Goal: Transaction & Acquisition: Obtain resource

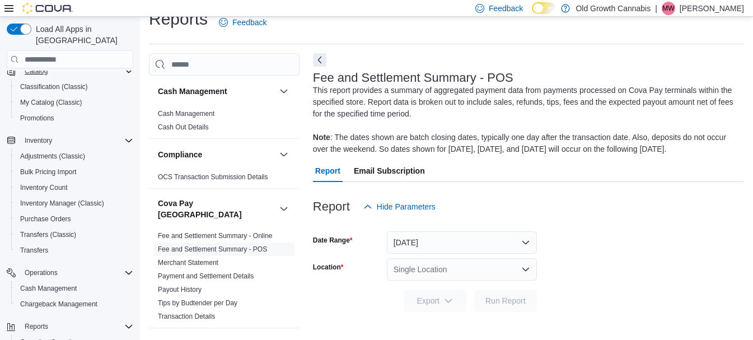
scroll to position [188, 0]
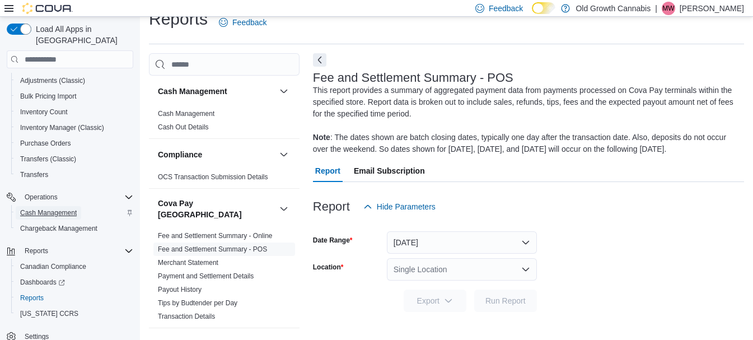
click at [65, 208] on span "Cash Management" at bounding box center [48, 212] width 57 height 9
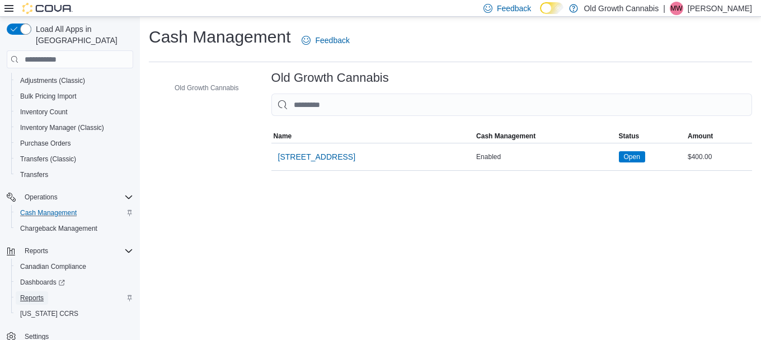
click at [29, 293] on span "Reports" at bounding box center [32, 297] width 24 height 9
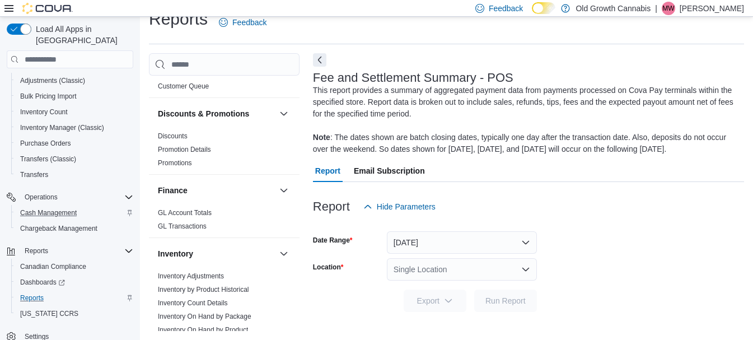
scroll to position [336, 0]
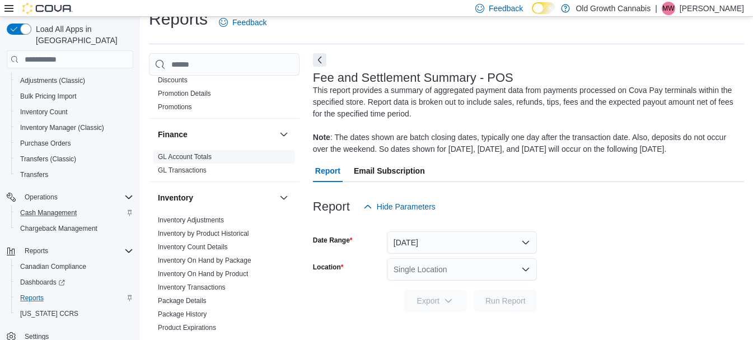
click at [186, 153] on link "GL Account Totals" at bounding box center [185, 157] width 54 height 8
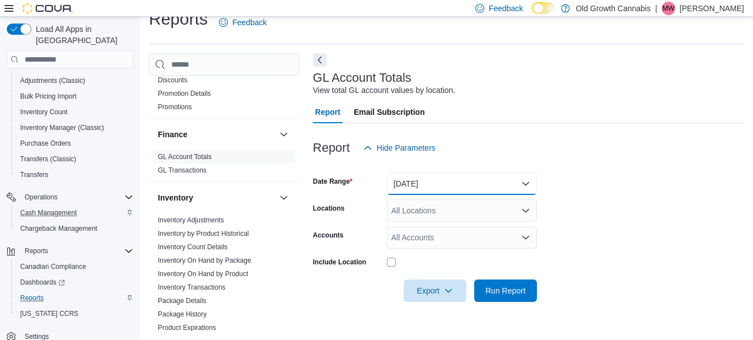
click at [411, 177] on button "Yesterday" at bounding box center [462, 183] width 150 height 22
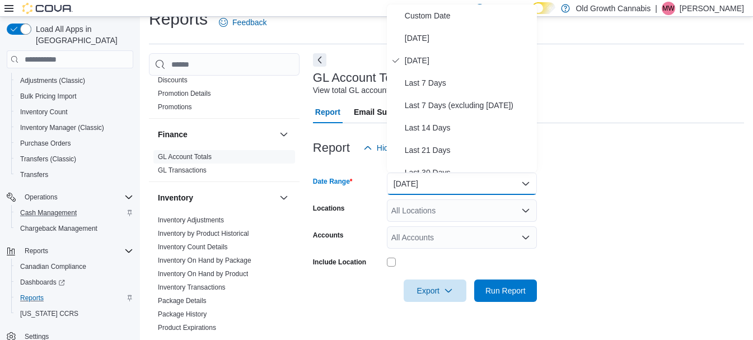
click at [411, 178] on button "Yesterday" at bounding box center [462, 183] width 150 height 22
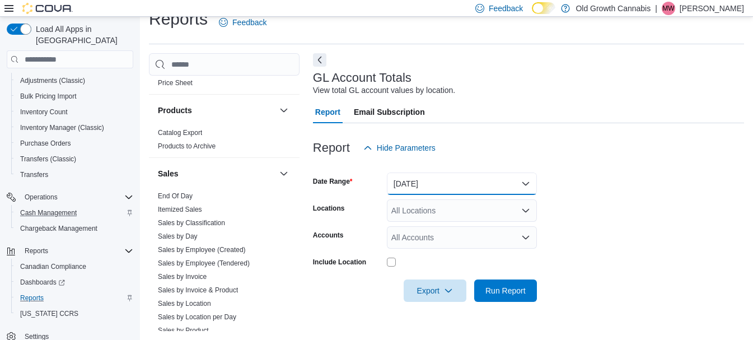
scroll to position [840, 0]
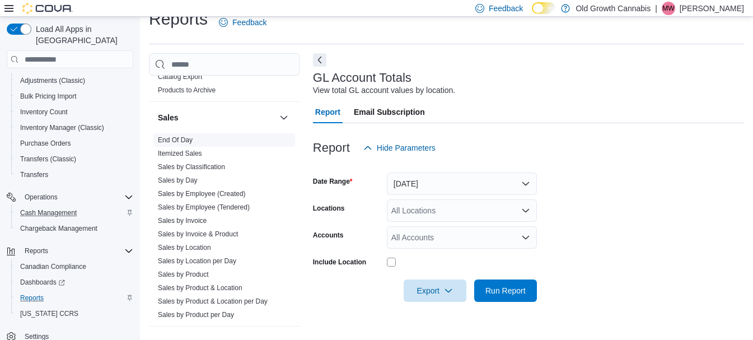
click at [173, 136] on link "End Of Day" at bounding box center [175, 140] width 35 height 8
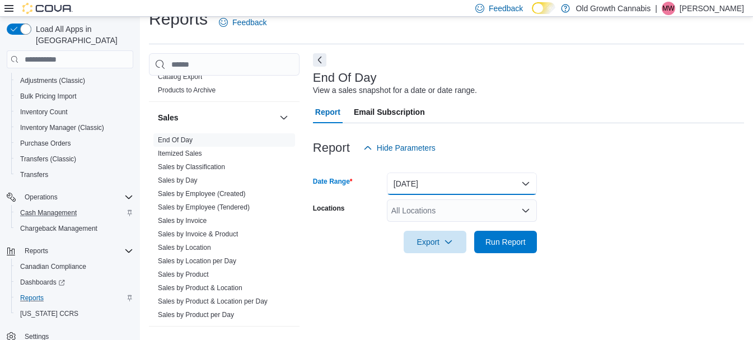
click at [439, 181] on button "Today" at bounding box center [462, 183] width 150 height 22
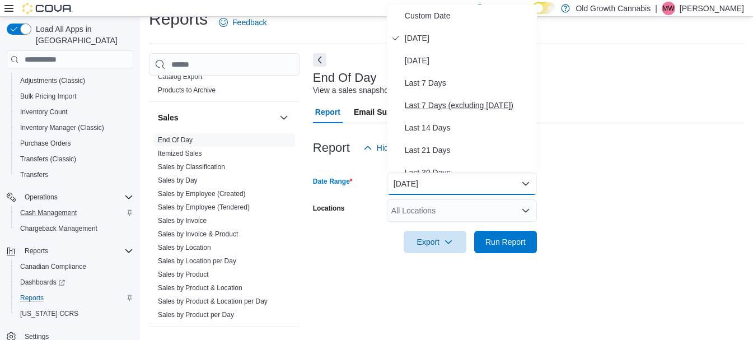
scroll to position [112, 0]
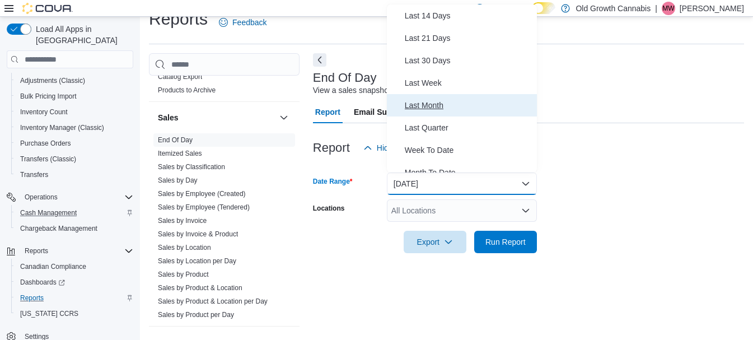
click at [420, 107] on span "Last Month" at bounding box center [469, 105] width 128 height 13
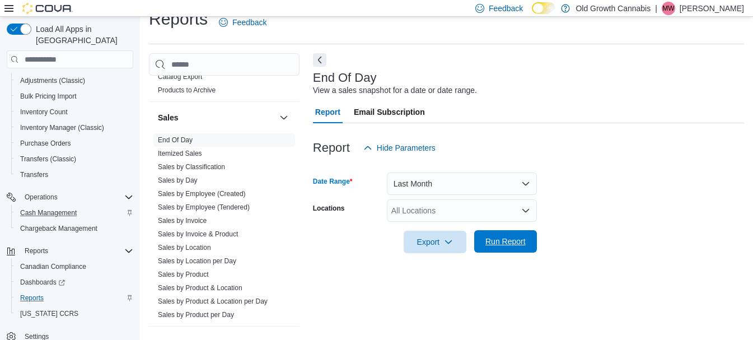
click at [496, 247] on span "Run Report" at bounding box center [505, 241] width 40 height 11
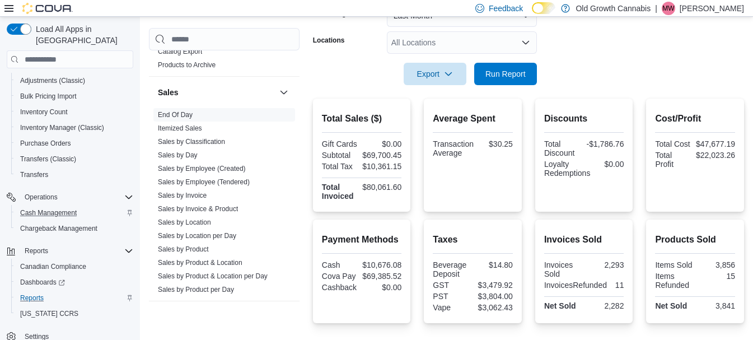
scroll to position [18, 0]
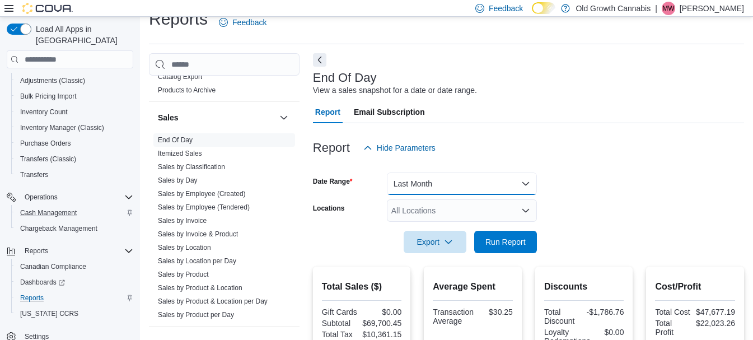
click at [480, 183] on button "Last Month" at bounding box center [462, 183] width 150 height 22
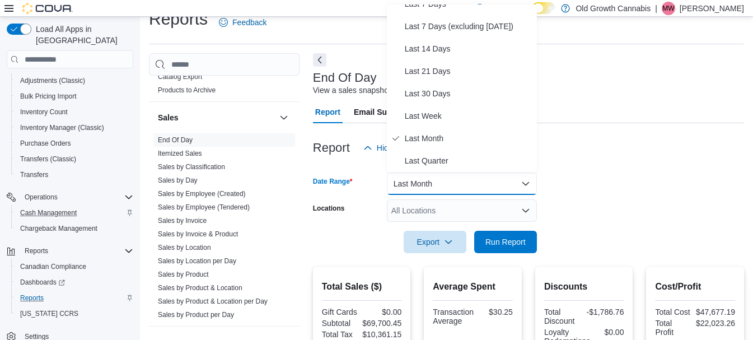
scroll to position [168, 0]
click at [634, 142] on div "Report Hide Parameters" at bounding box center [528, 148] width 431 height 22
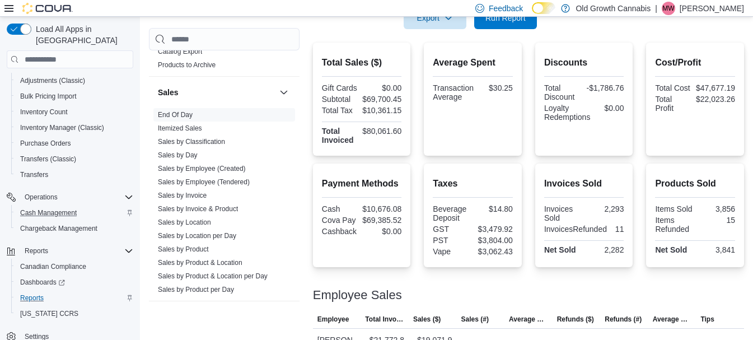
scroll to position [74, 0]
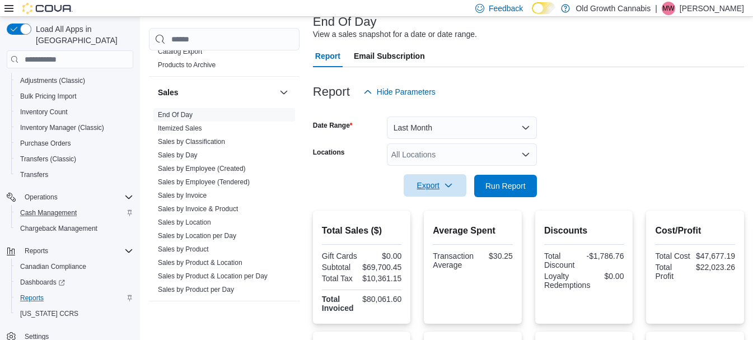
click at [422, 177] on span "Export" at bounding box center [434, 185] width 49 height 22
click at [432, 204] on span "Export to Excel" at bounding box center [436, 208] width 50 height 9
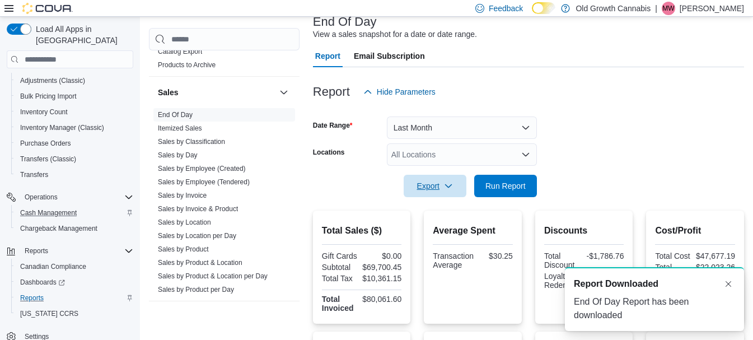
scroll to position [0, 0]
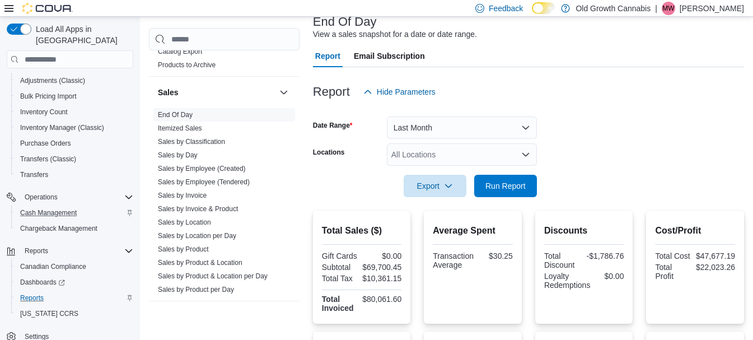
click at [695, 7] on div "| MW Mary Watkins" at bounding box center [699, 8] width 89 height 13
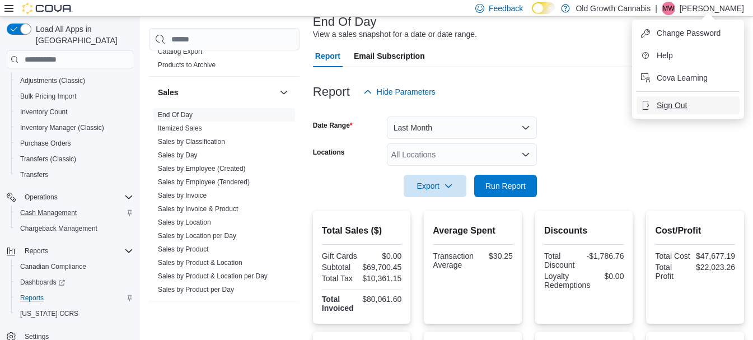
click at [681, 105] on span "Sign Out" at bounding box center [672, 105] width 30 height 11
